Goal: Task Accomplishment & Management: Use online tool/utility

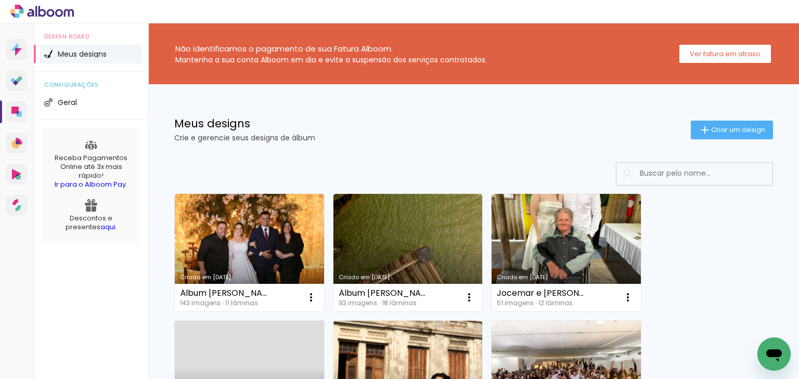
click at [699, 129] on iron-icon at bounding box center [705, 130] width 12 height 12
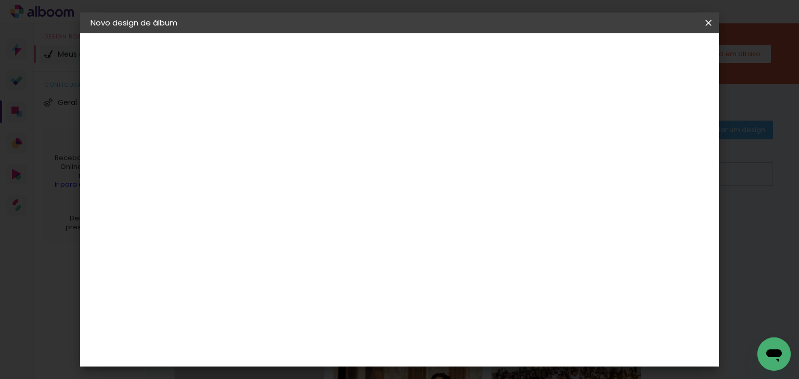
click at [261, 139] on input at bounding box center [261, 140] width 0 height 16
type input "Luan e [PERSON_NAME]"
type paper-input "Luan e [PERSON_NAME]"
click at [0, 0] on slot "Avançar" at bounding box center [0, 0] width 0 height 0
click at [262, 202] on input at bounding box center [287, 197] width 105 height 13
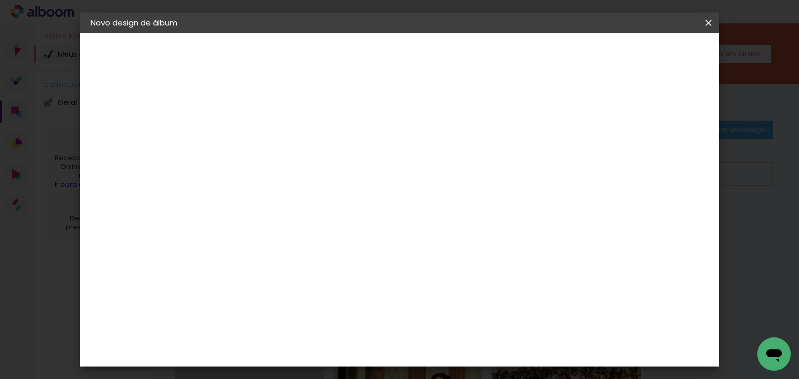
type input "image"
type paper-input "image"
click at [279, 314] on div "Image Studio" at bounding box center [266, 322] width 26 height 17
click at [0, 0] on slot "Avançar" at bounding box center [0, 0] width 0 height 0
click at [301, 174] on input "text" at bounding box center [281, 181] width 41 height 16
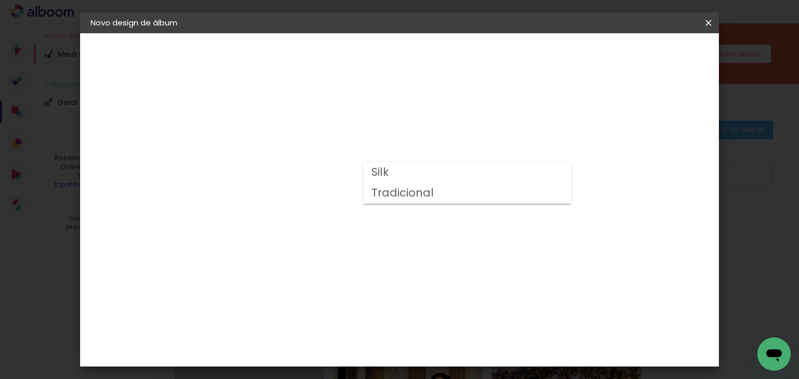
click at [437, 197] on paper-item "Tradicional" at bounding box center [467, 193] width 208 height 21
type input "Tradicional"
click at [0, 0] on slot "Avançar" at bounding box center [0, 0] width 0 height 0
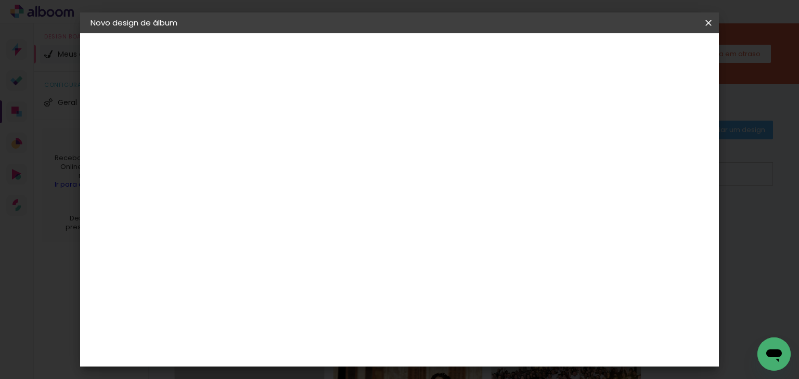
click at [542, 52] on span "Iniciar design" at bounding box center [518, 54] width 47 height 7
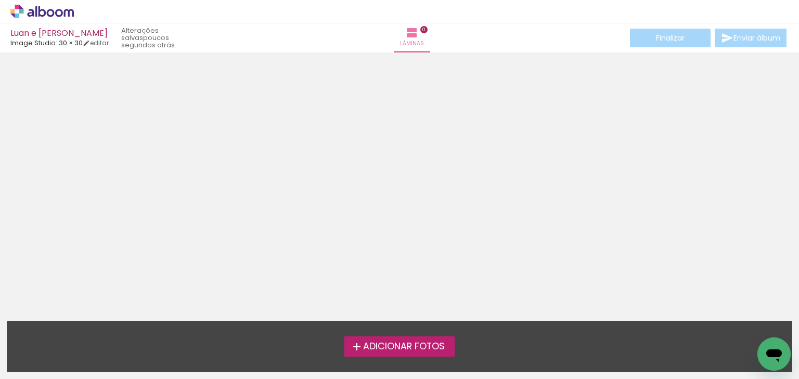
click at [398, 347] on span "Adicionar Fotos" at bounding box center [404, 346] width 82 height 9
click at [0, 0] on input "file" at bounding box center [0, 0] width 0 height 0
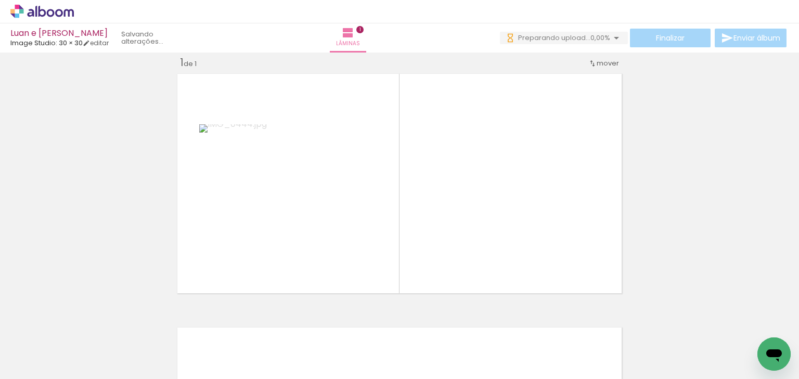
scroll to position [13, 0]
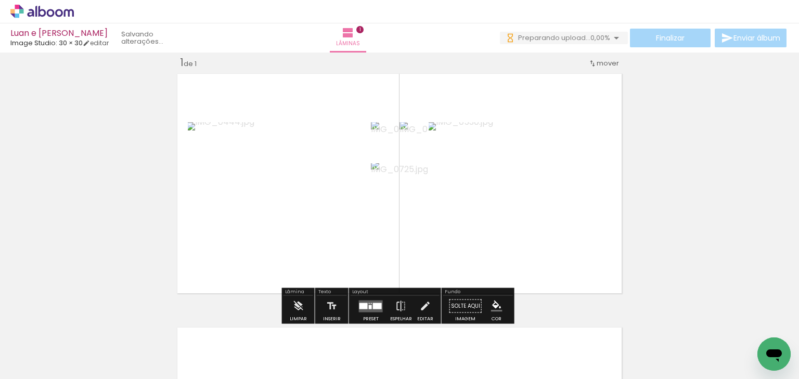
click at [0, 0] on div "Confirmar Cancelar" at bounding box center [0, 0] width 0 height 0
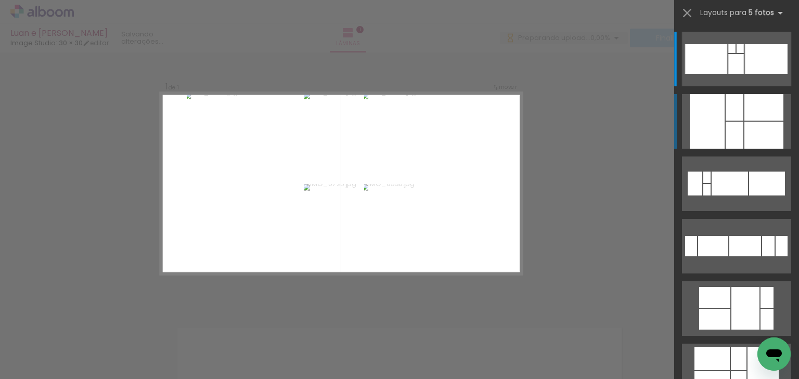
click at [726, 120] on div at bounding box center [735, 107] width 18 height 27
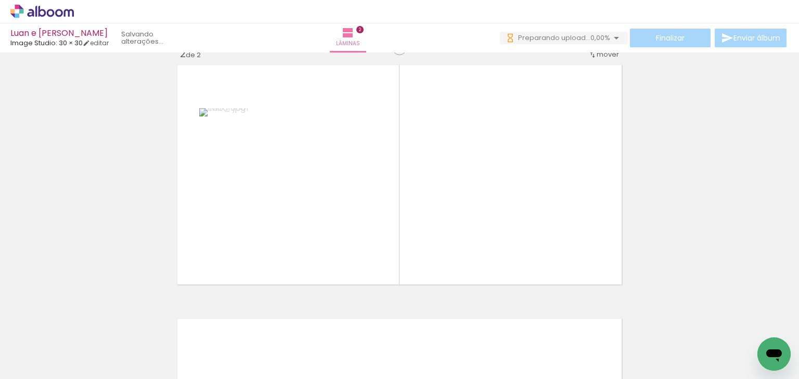
scroll to position [267, 0]
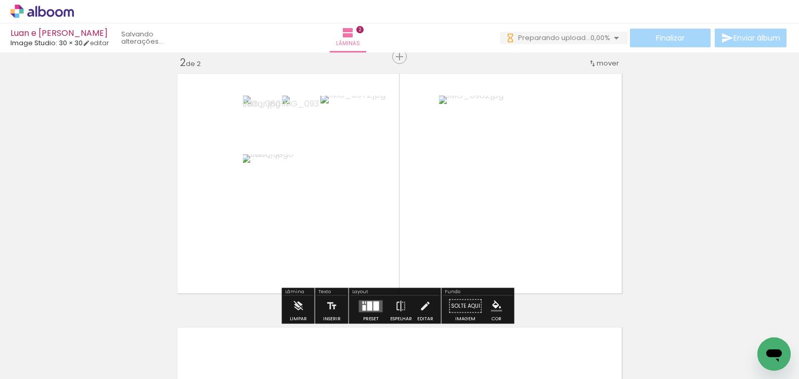
click at [0, 0] on div "Confirmar Cancelar" at bounding box center [0, 0] width 0 height 0
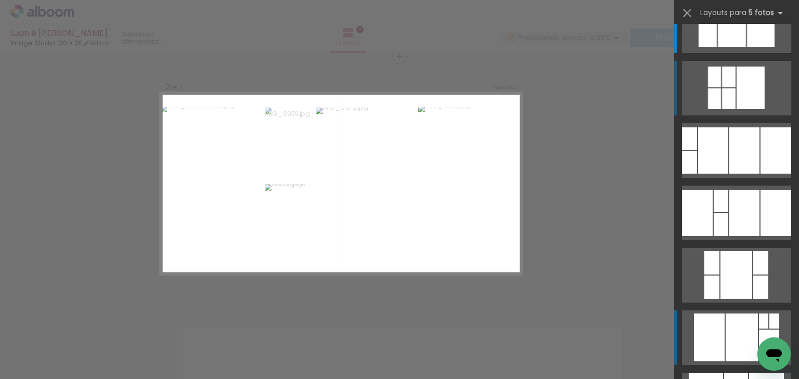
scroll to position [33, 0]
click at [717, 18] on div at bounding box center [712, 11] width 8 height 14
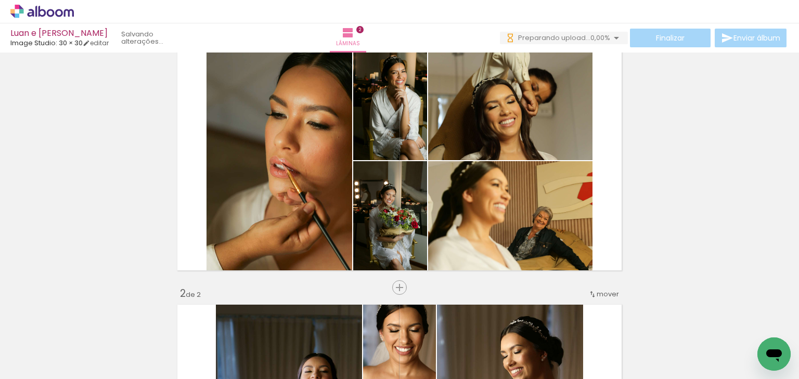
scroll to position [32, 0]
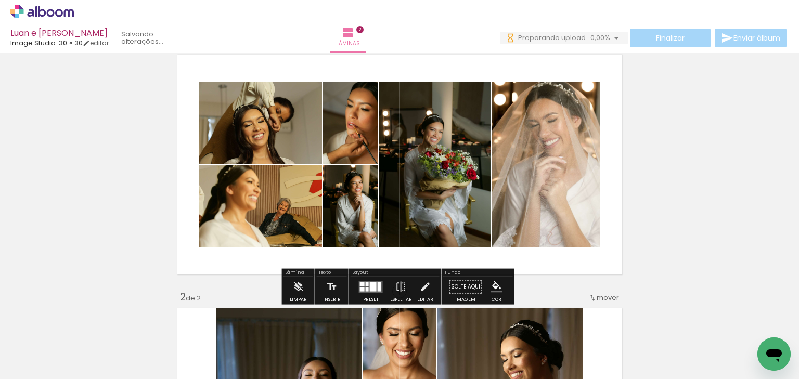
click at [0, 0] on div "Confirmar Cancelar" at bounding box center [0, 0] width 0 height 0
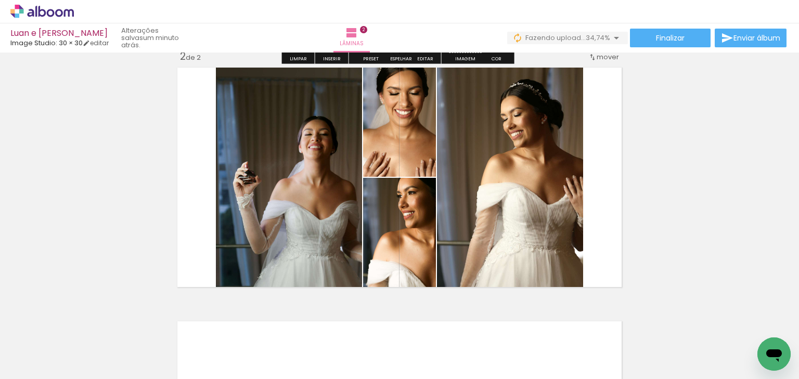
scroll to position [279, 0]
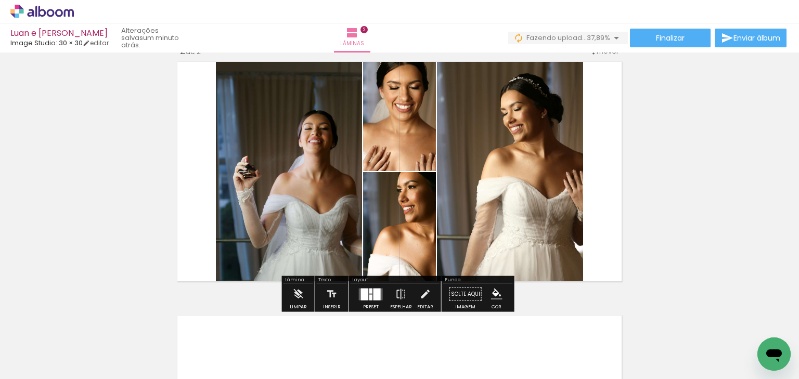
click at [0, 0] on div "Confirmar Cancelar" at bounding box center [0, 0] width 0 height 0
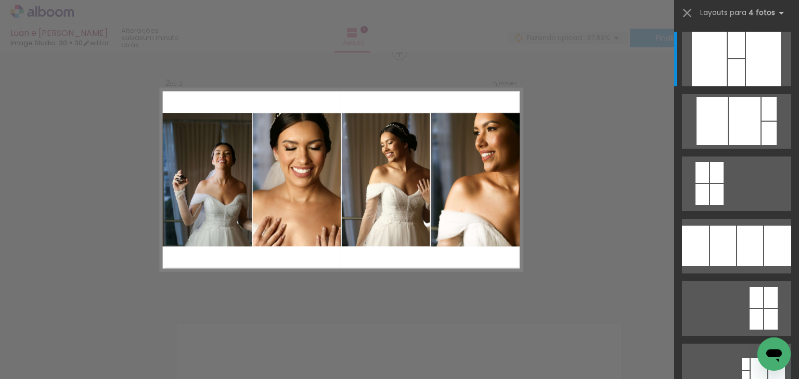
scroll to position [267, 0]
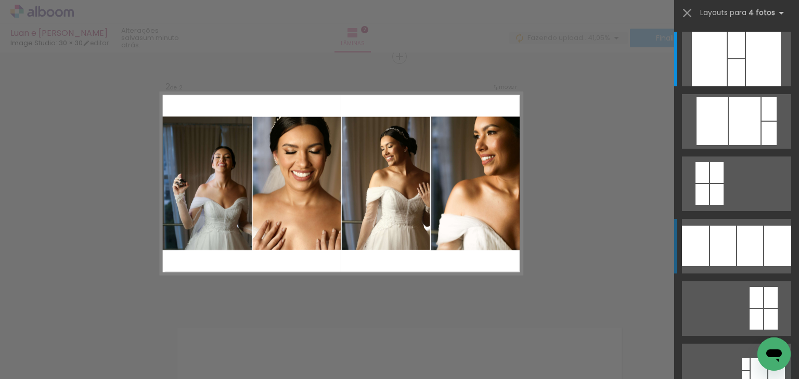
click at [729, 145] on div at bounding box center [745, 121] width 32 height 48
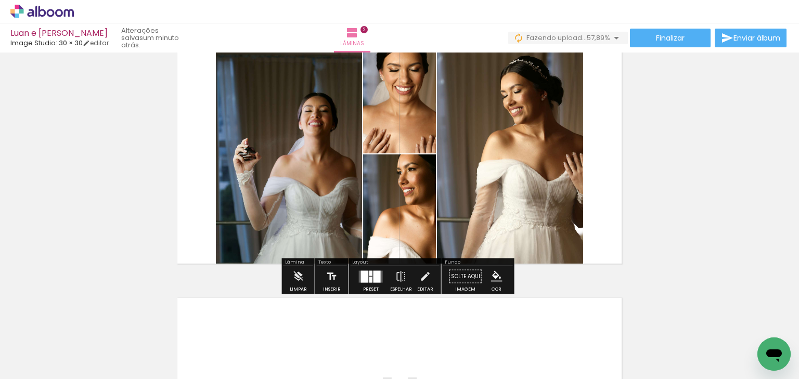
scroll to position [325, 0]
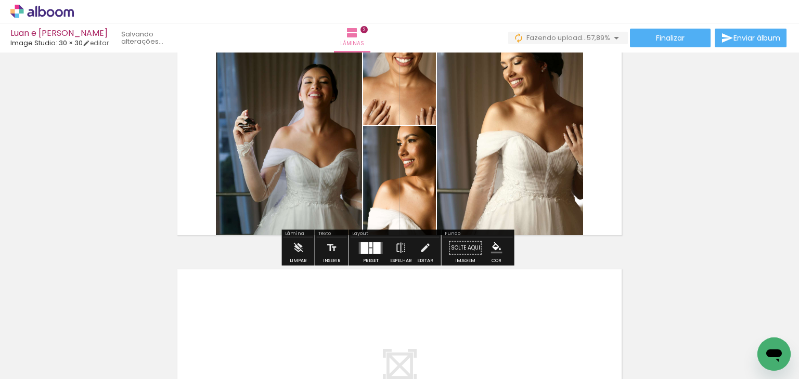
click at [0, 0] on div "Confirmar Cancelar" at bounding box center [0, 0] width 0 height 0
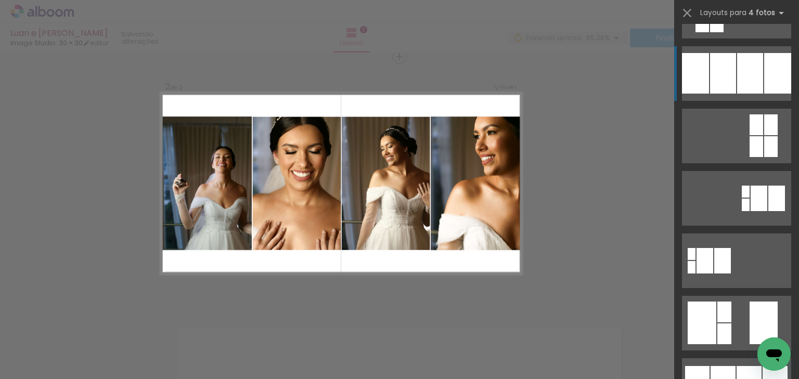
scroll to position [173, 0]
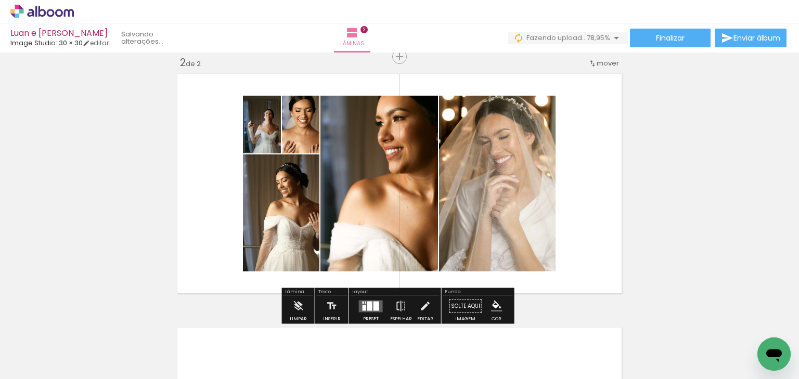
click at [0, 0] on div "Confirmar Cancelar" at bounding box center [0, 0] width 0 height 0
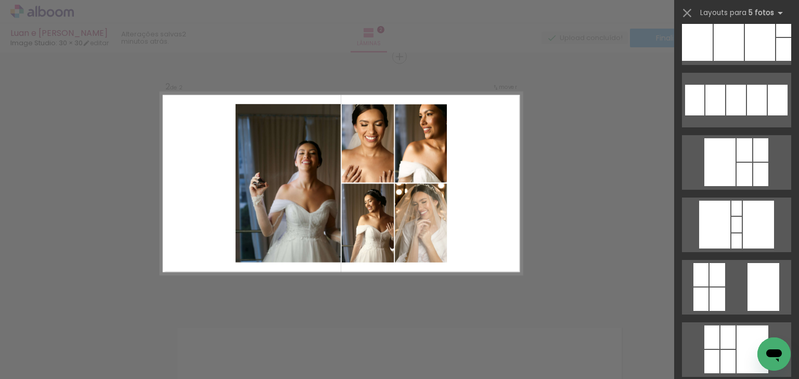
scroll to position [460, 0]
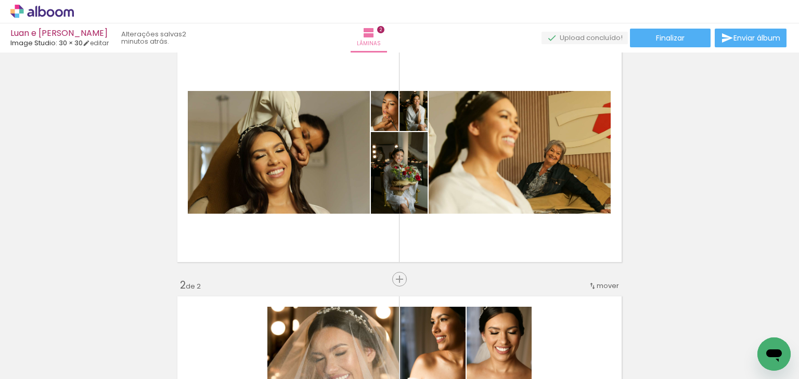
scroll to position [23, 0]
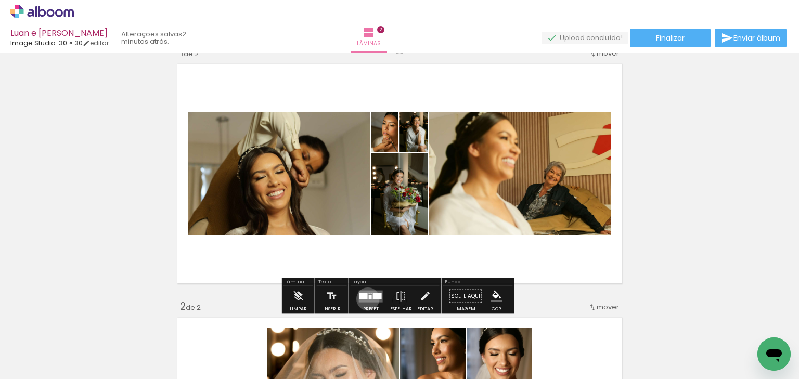
click at [0, 0] on div "Confirmar Cancelar" at bounding box center [0, 0] width 0 height 0
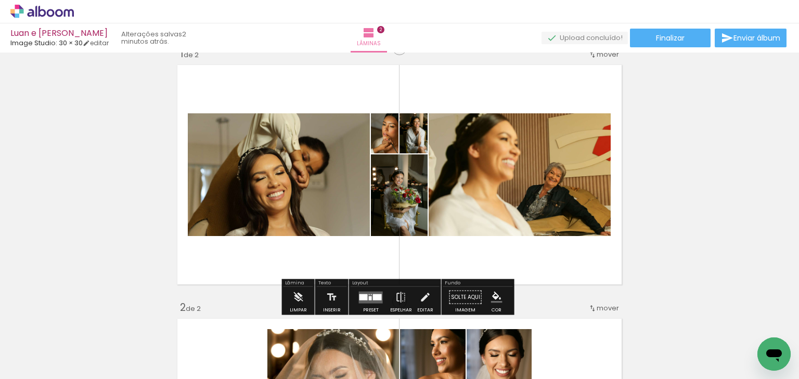
scroll to position [18, 0]
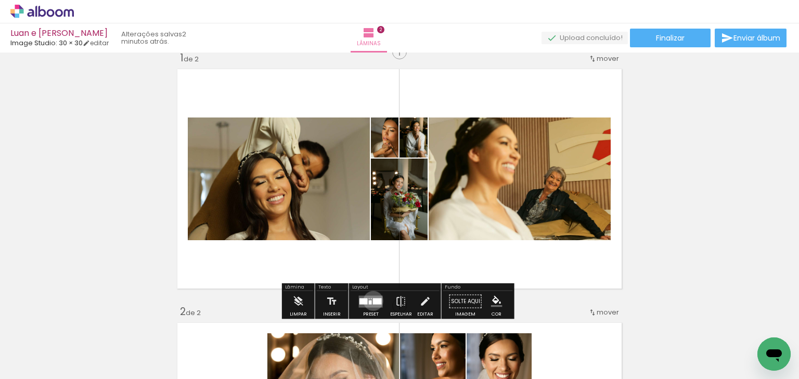
click at [0, 0] on div "Confirmar Cancelar" at bounding box center [0, 0] width 0 height 0
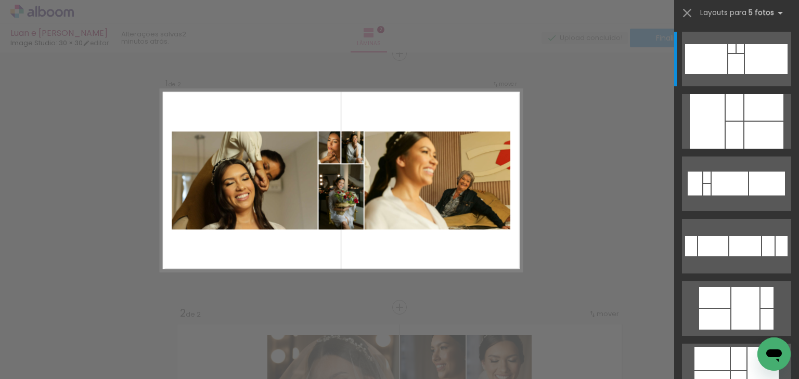
scroll to position [13, 0]
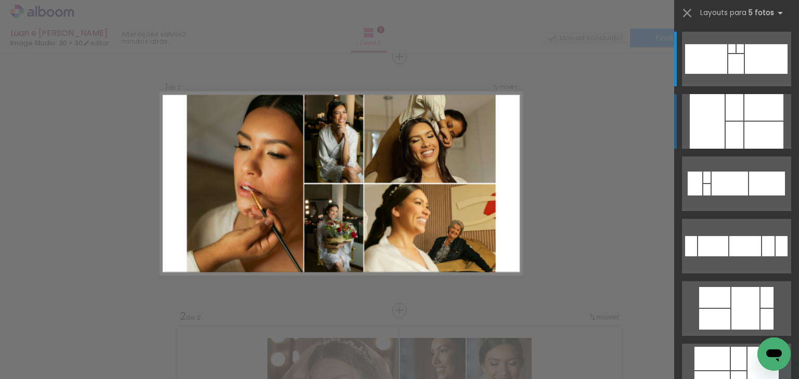
click at [726, 124] on div at bounding box center [735, 135] width 18 height 27
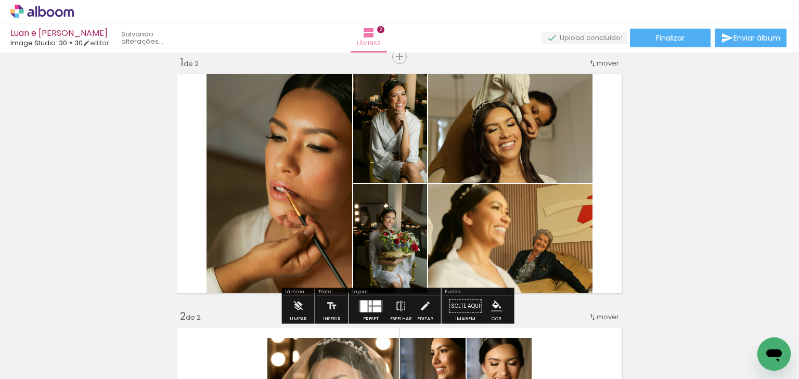
click at [0, 0] on div "Confirmar Cancelar" at bounding box center [0, 0] width 0 height 0
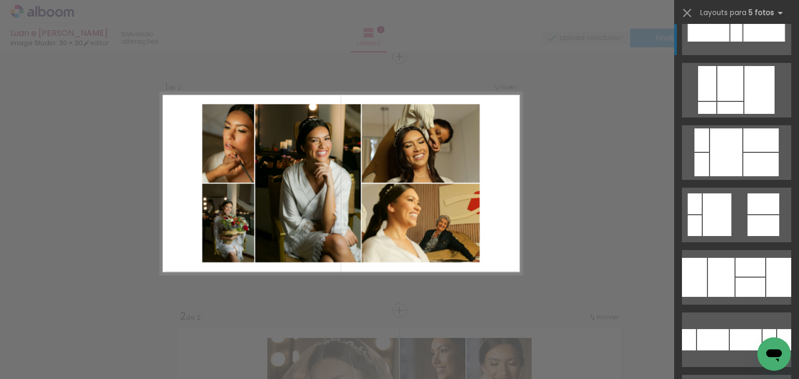
scroll to position [610, 0]
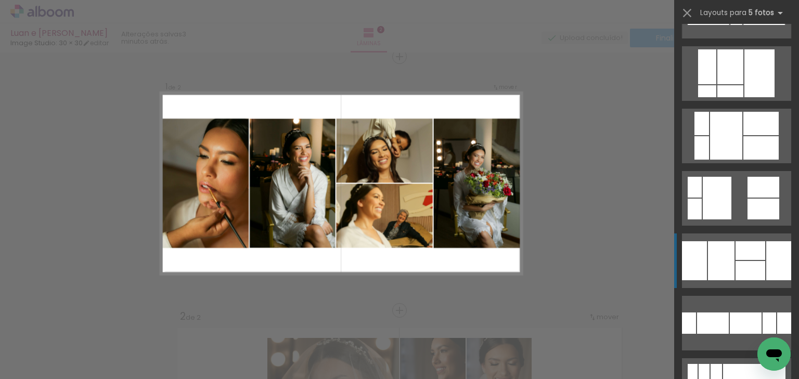
click at [737, 313] on div at bounding box center [746, 323] width 32 height 21
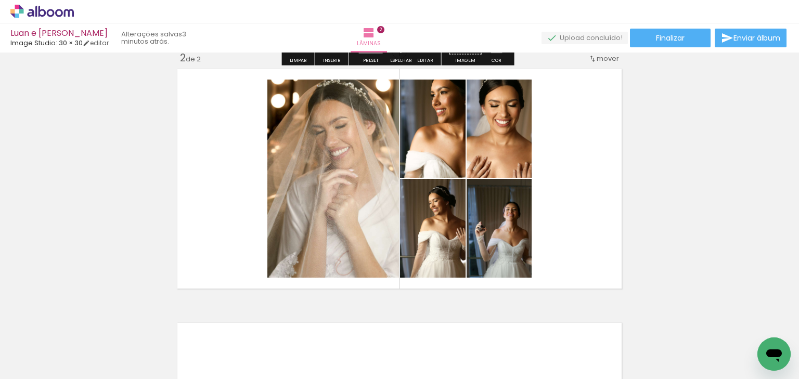
scroll to position [271, 0]
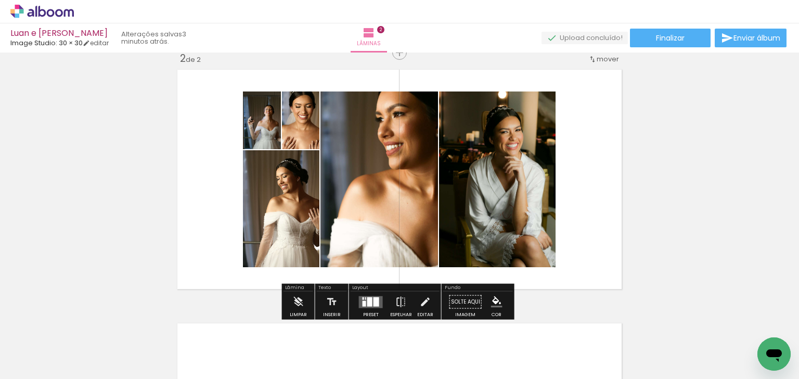
click at [0, 0] on div "Confirmar Cancelar" at bounding box center [0, 0] width 0 height 0
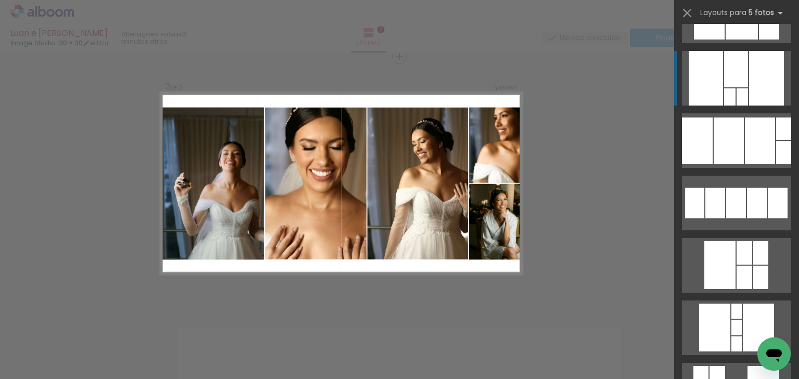
scroll to position [368, 0]
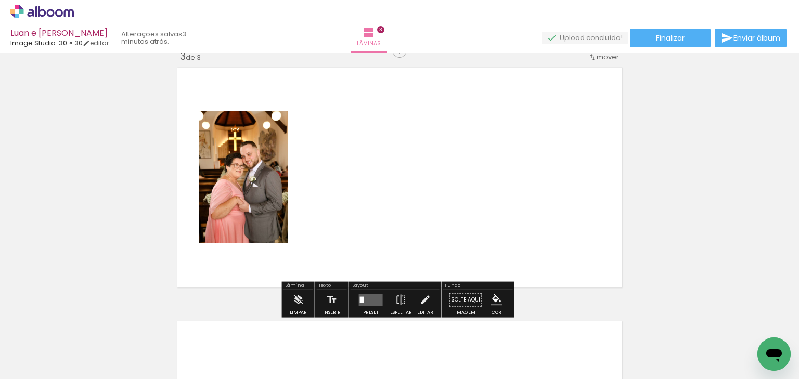
scroll to position [521, 0]
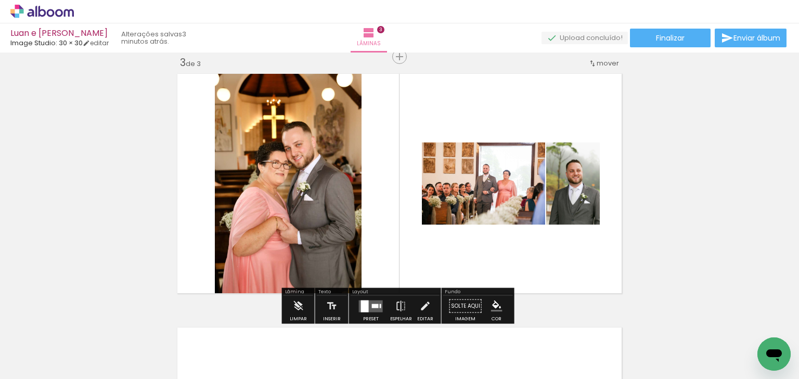
click at [0, 0] on div "Confirmar Cancelar" at bounding box center [0, 0] width 0 height 0
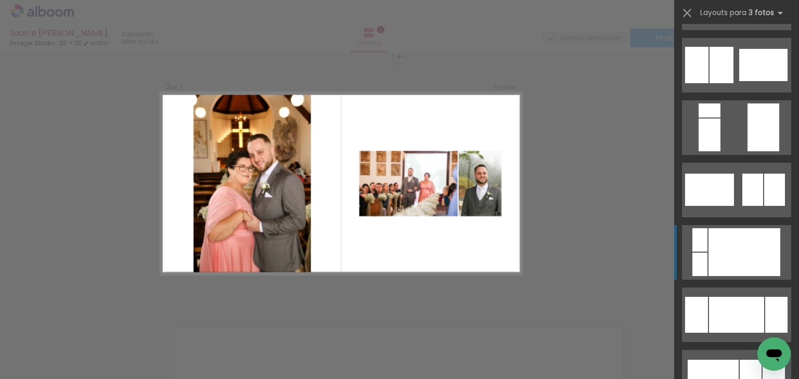
scroll to position [0, 0]
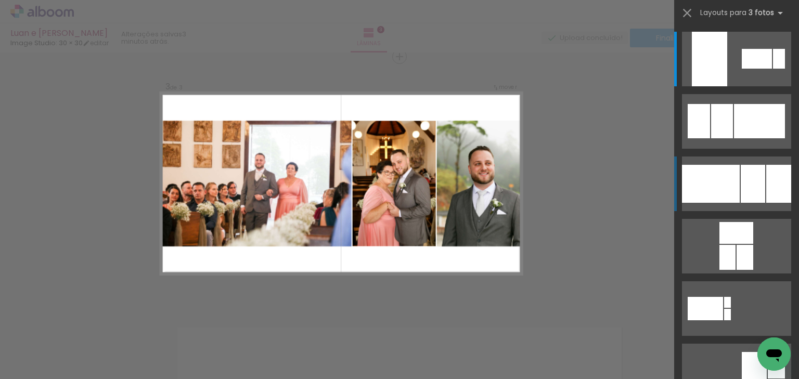
click at [724, 180] on div at bounding box center [711, 184] width 58 height 38
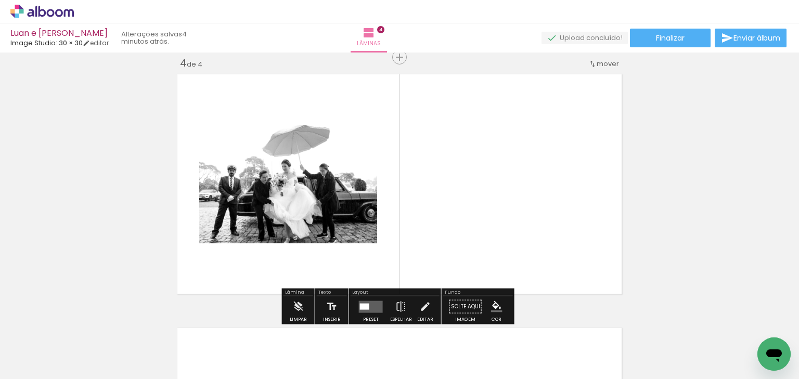
scroll to position [774, 0]
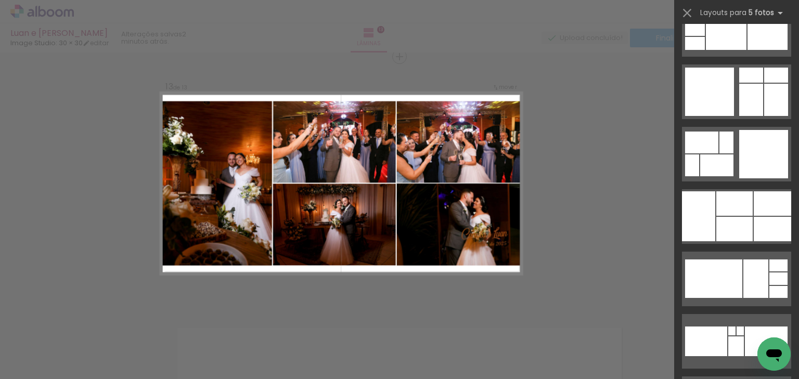
scroll to position [0, 3206]
click at [739, 119] on quentale-layouter at bounding box center [736, 91] width 109 height 55
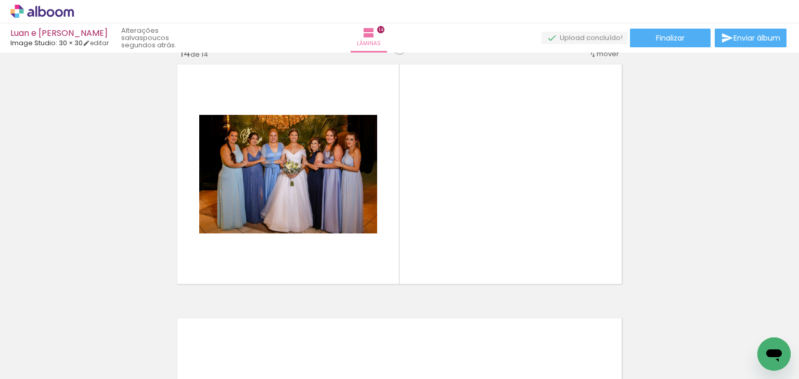
scroll to position [3313, 0]
